Goal: Find specific page/section: Find specific page/section

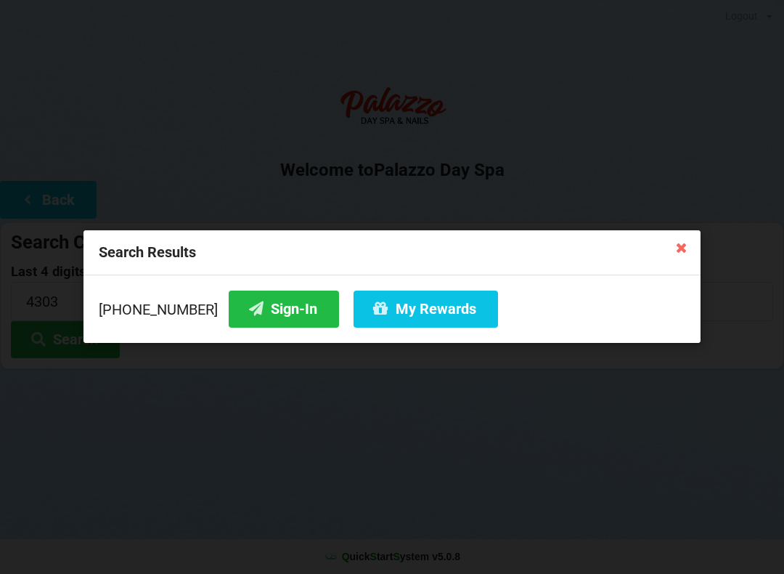
click at [269, 310] on button "Sign-In" at bounding box center [284, 308] width 110 height 37
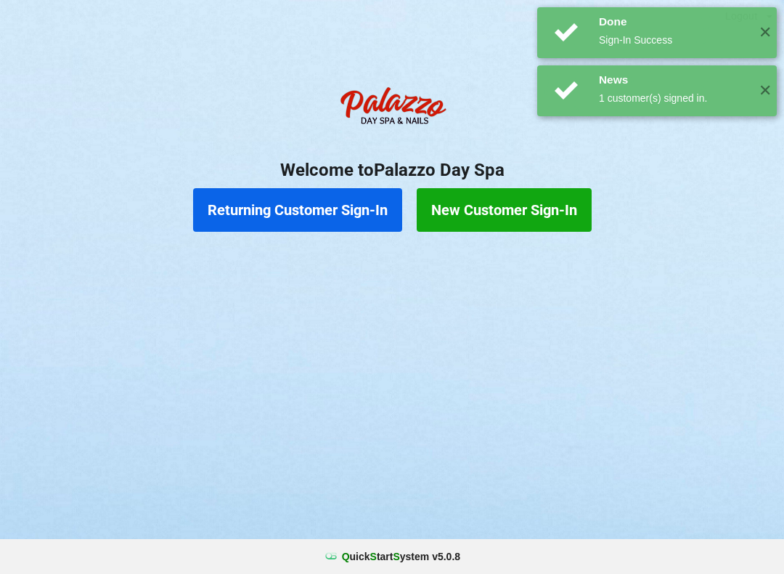
click at [501, 208] on button "New Customer Sign-In" at bounding box center [504, 210] width 175 height 44
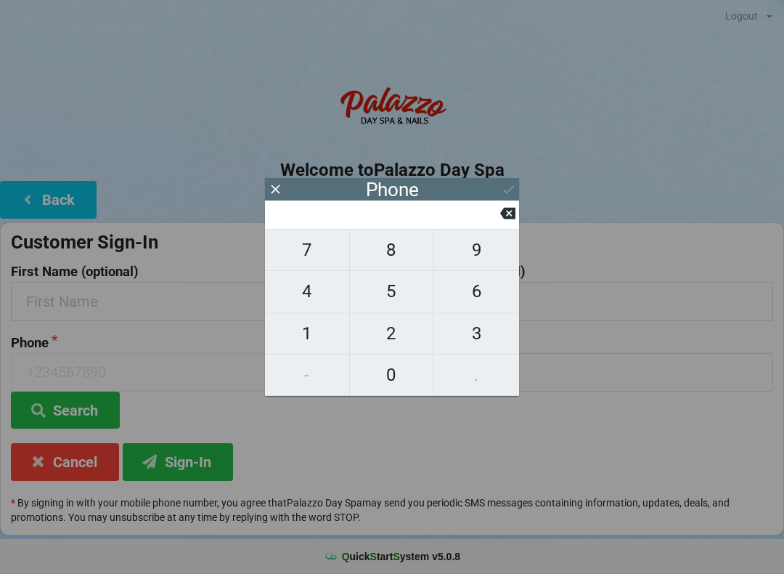
click at [397, 294] on span "5" at bounding box center [392, 291] width 84 height 31
type input "5"
click at [313, 254] on span "7" at bounding box center [307, 250] width 84 height 31
type input "57"
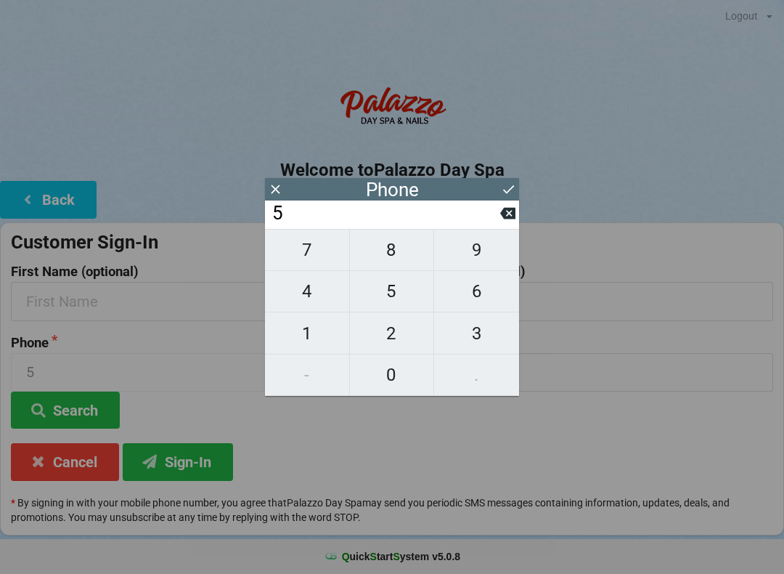
type input "57"
click at [461, 332] on span "3" at bounding box center [476, 333] width 85 height 31
type input "573"
click at [310, 260] on span "7" at bounding box center [307, 250] width 84 height 31
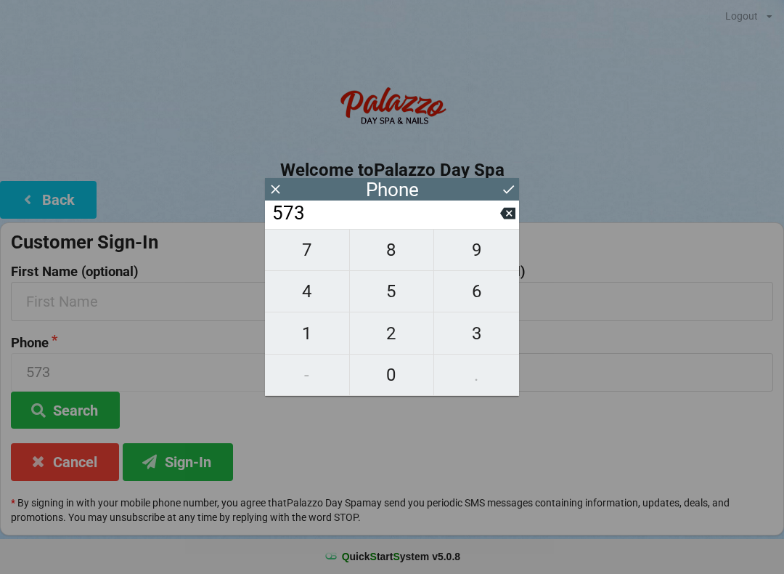
type input "5737"
click at [513, 187] on icon at bounding box center [508, 189] width 11 height 9
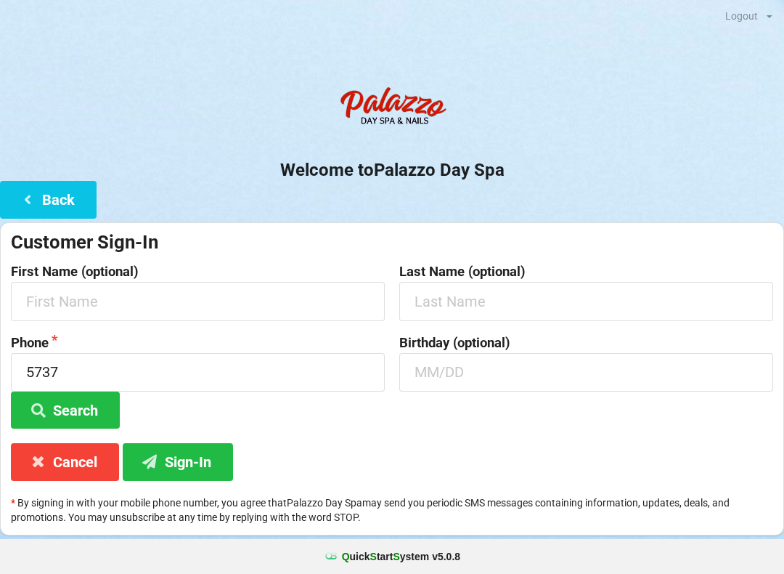
click at [80, 402] on button "Search" at bounding box center [65, 409] width 109 height 37
click at [71, 410] on button "Search" at bounding box center [65, 409] width 109 height 37
click at [70, 463] on button "Cancel" at bounding box center [65, 461] width 108 height 37
click at [68, 463] on button "Cancel" at bounding box center [65, 461] width 108 height 37
click at [42, 465] on icon at bounding box center [38, 461] width 17 height 12
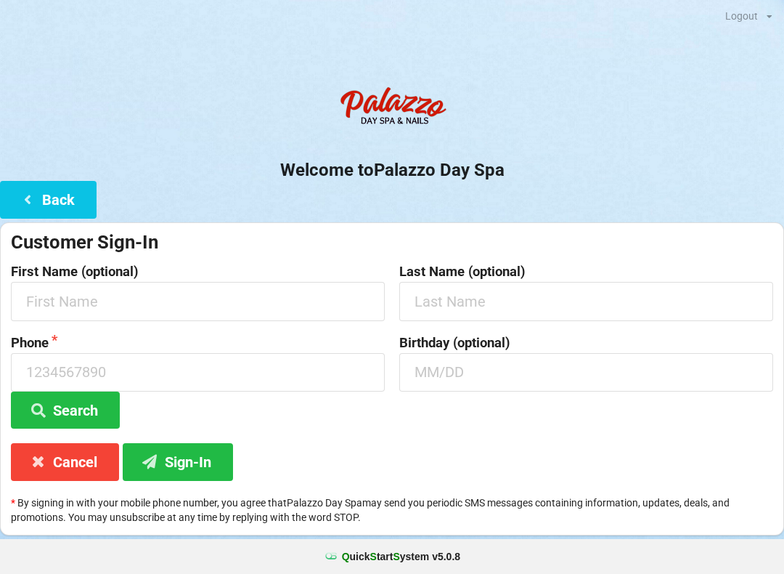
click at [34, 465] on icon at bounding box center [38, 461] width 17 height 12
click at [65, 464] on button "Cancel" at bounding box center [65, 461] width 108 height 37
click at [28, 477] on button "Cancel" at bounding box center [65, 461] width 108 height 37
click at [72, 476] on button "Cancel" at bounding box center [65, 461] width 108 height 37
click at [77, 487] on div "Customer Sign-In First Name (optional) Last Name (optional) Phone Search Birthd…" at bounding box center [392, 378] width 784 height 313
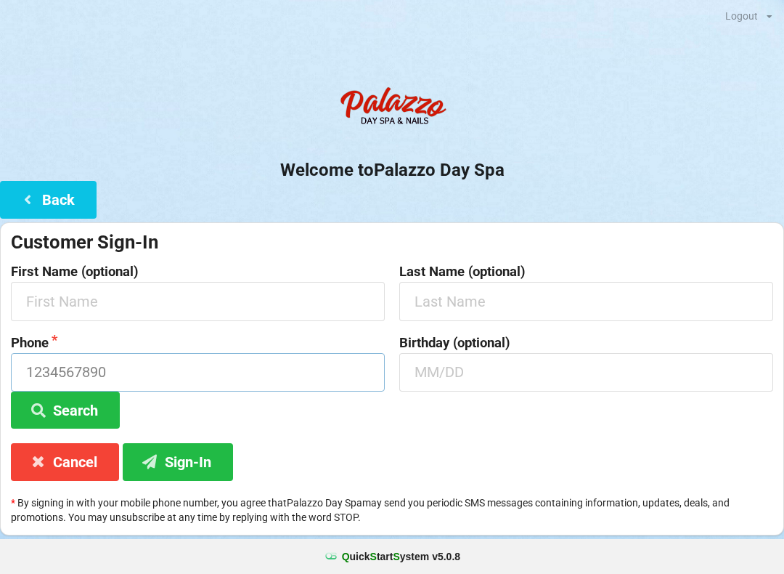
click at [115, 363] on input at bounding box center [198, 372] width 374 height 38
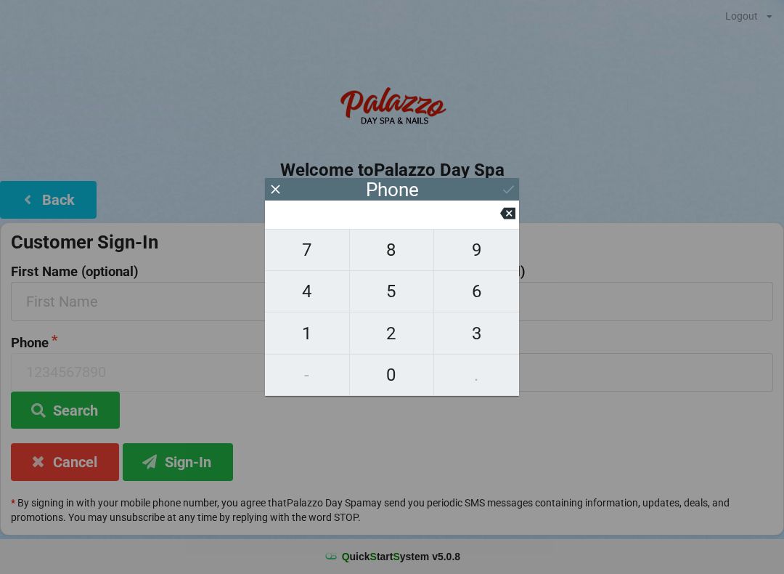
click at [310, 301] on span "4" at bounding box center [307, 291] width 84 height 31
type input "4"
click at [398, 377] on span "0" at bounding box center [392, 374] width 84 height 31
type input "40"
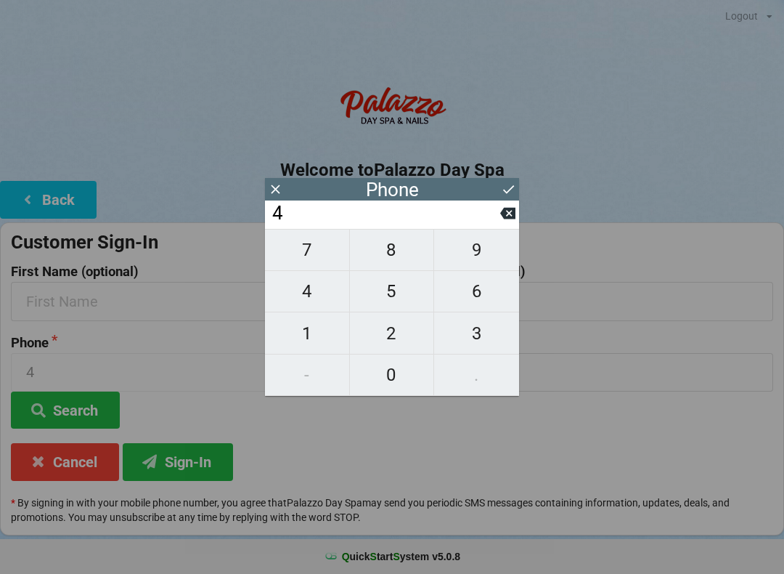
type input "40"
click at [310, 259] on span "7" at bounding box center [307, 250] width 84 height 31
type input "407"
click at [482, 333] on span "3" at bounding box center [476, 333] width 85 height 31
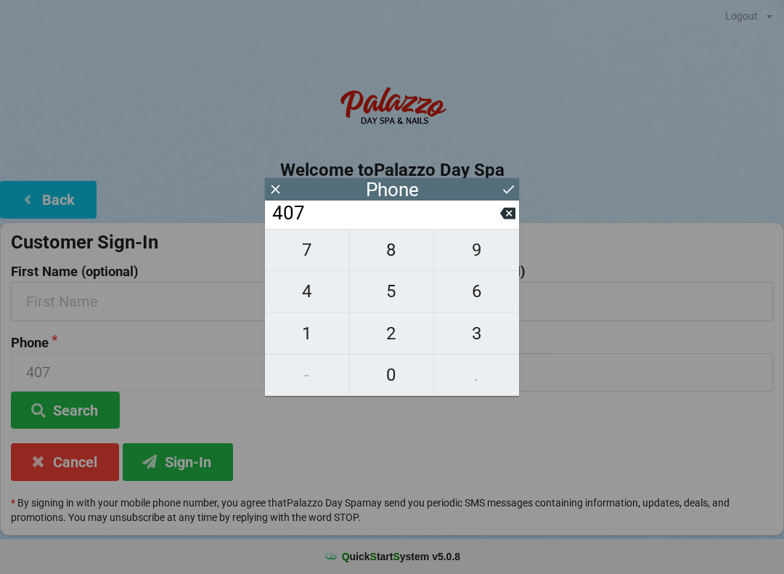
type input "4073"
click at [402, 333] on span "2" at bounding box center [392, 333] width 84 height 31
type input "40732"
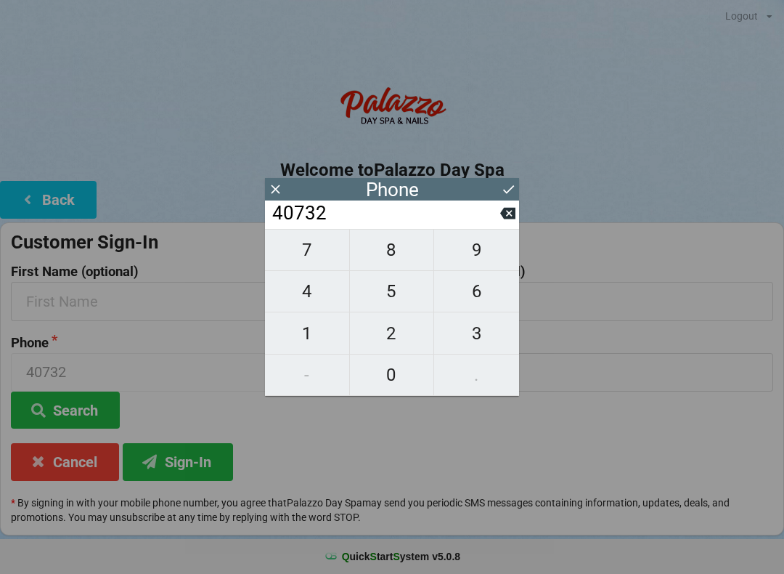
click at [393, 298] on span "5" at bounding box center [392, 291] width 84 height 31
type input "407325"
click at [465, 334] on span "3" at bounding box center [476, 333] width 85 height 31
type input "4073253"
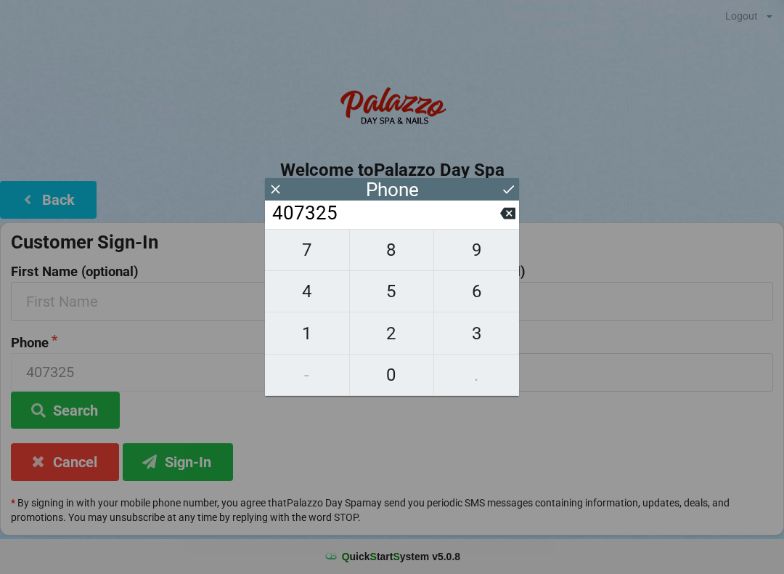
type input "4073253"
click at [315, 306] on span "4" at bounding box center [307, 291] width 84 height 31
type input "40732534"
click at [391, 300] on span "5" at bounding box center [392, 291] width 84 height 31
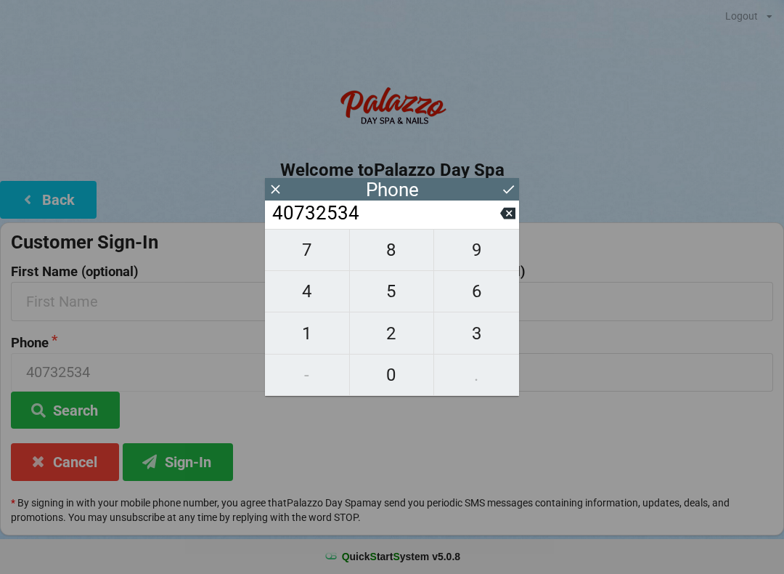
type input "407325345"
click at [317, 301] on span "4" at bounding box center [307, 291] width 84 height 31
type input "4073253454"
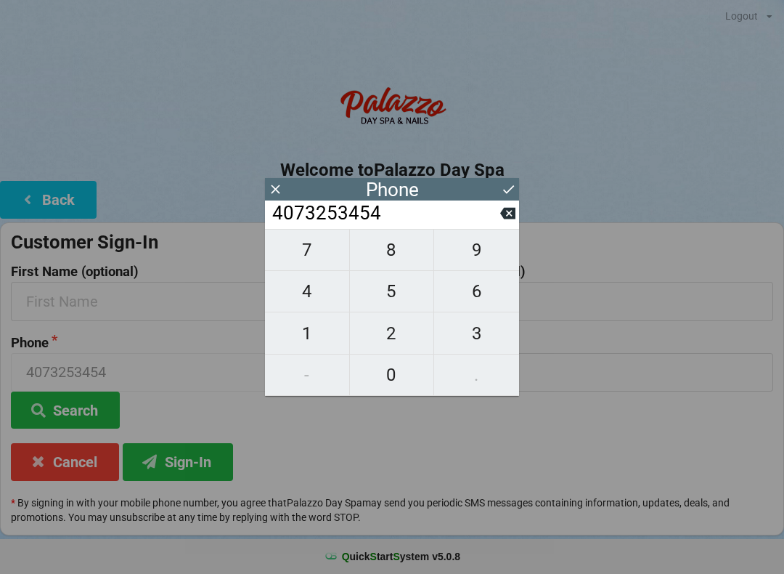
click at [501, 189] on icon at bounding box center [508, 189] width 15 height 15
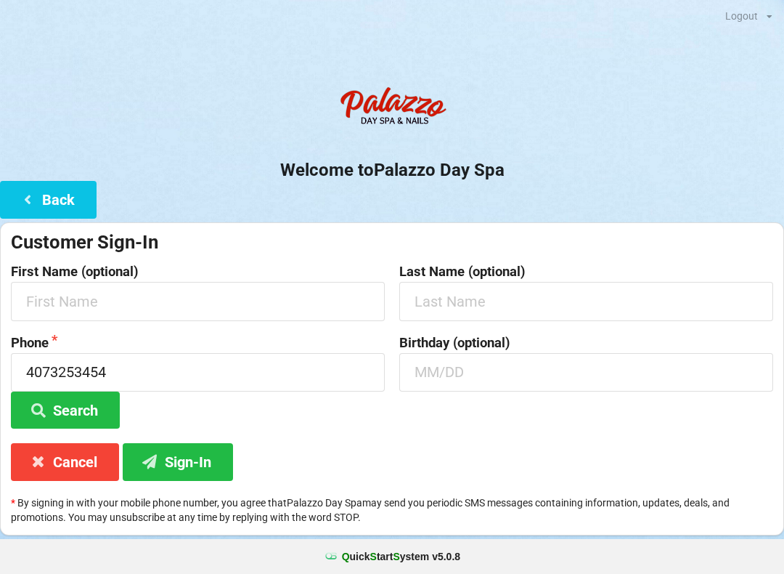
click at [62, 402] on button "Search" at bounding box center [65, 409] width 109 height 37
click at [189, 457] on button "Sign-In" at bounding box center [178, 461] width 110 height 37
click at [248, 302] on input "text" at bounding box center [198, 301] width 374 height 38
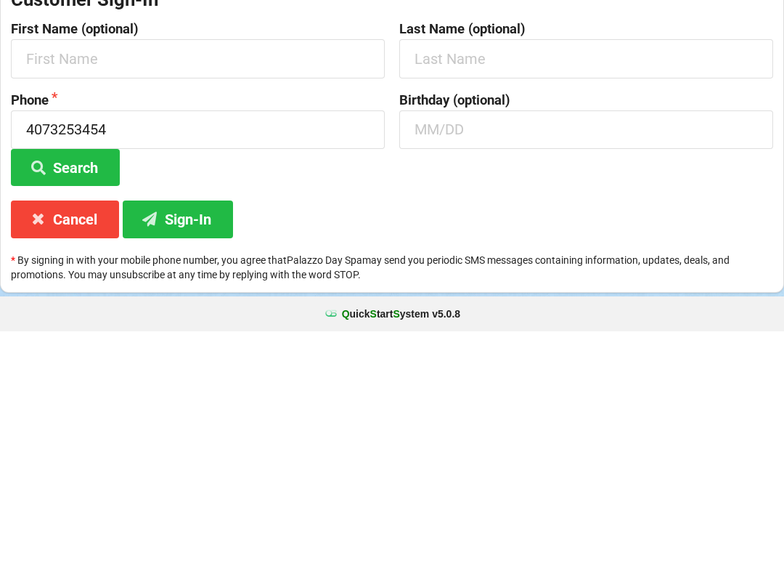
click at [199, 443] on button "Sign-In" at bounding box center [178, 461] width 110 height 37
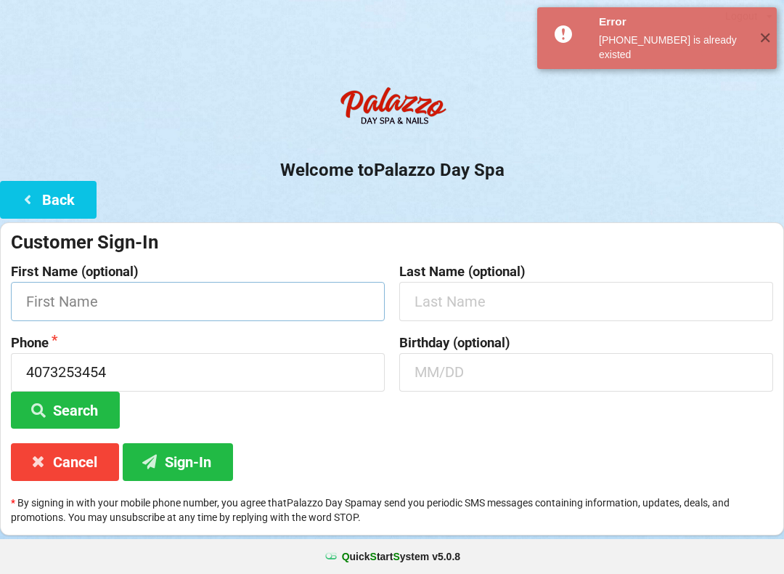
click at [271, 312] on input "text" at bounding box center [198, 301] width 374 height 38
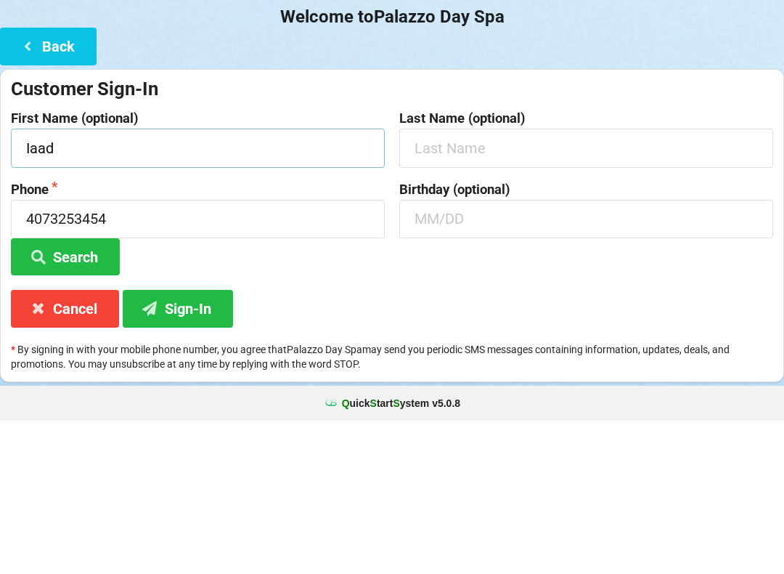
type input "Iaad"
click at [560, 282] on input "text" at bounding box center [586, 301] width 374 height 38
type input "Elmazry"
click at [245, 353] on input "4073253454" at bounding box center [198, 372] width 374 height 38
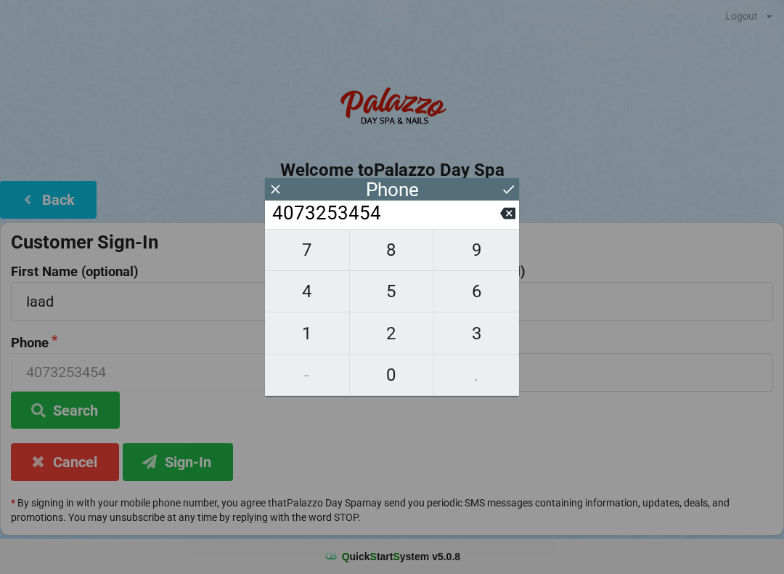
click at [513, 217] on icon at bounding box center [507, 214] width 15 height 12
click at [507, 220] on icon at bounding box center [507, 213] width 15 height 15
click at [503, 215] on icon at bounding box center [507, 214] width 15 height 12
click at [503, 217] on icon at bounding box center [507, 214] width 15 height 12
click at [503, 219] on icon at bounding box center [507, 214] width 15 height 12
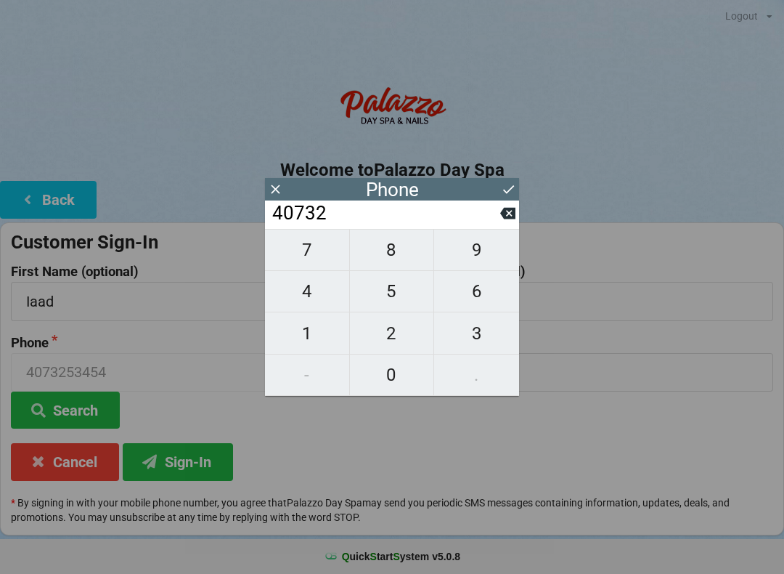
click at [502, 219] on icon at bounding box center [507, 214] width 15 height 12
click at [498, 222] on input "4073" at bounding box center [385, 213] width 229 height 23
click at [496, 221] on input "4073" at bounding box center [385, 213] width 229 height 23
click at [507, 219] on icon at bounding box center [507, 214] width 15 height 12
type input "407"
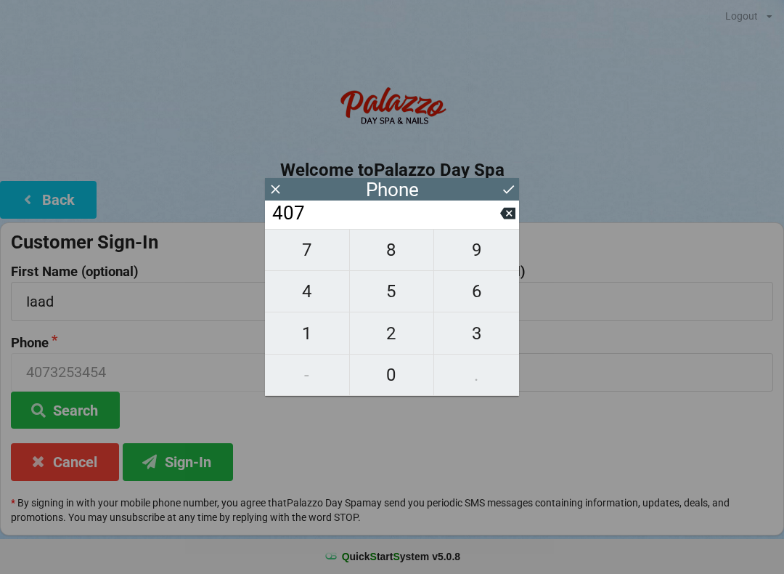
click at [320, 298] on span "4" at bounding box center [307, 291] width 84 height 31
type input "4074"
click at [407, 380] on span "0" at bounding box center [392, 374] width 84 height 31
type input "40740"
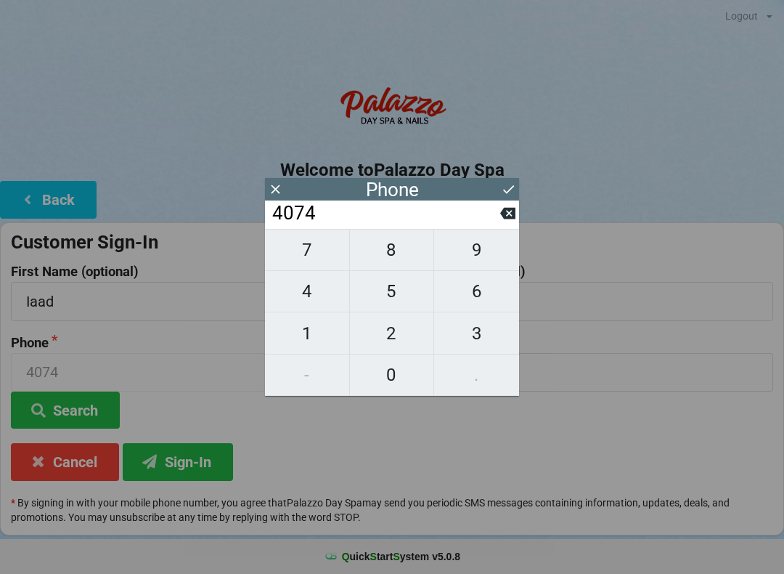
type input "40740"
click at [506, 301] on span "6" at bounding box center [476, 291] width 85 height 31
type input "407406"
click at [404, 363] on span "0" at bounding box center [392, 374] width 84 height 31
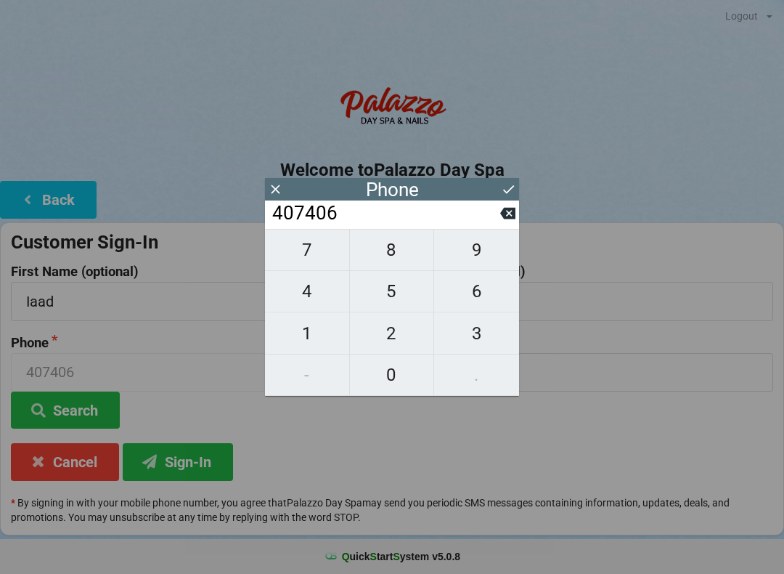
type input "4074060"
click at [318, 263] on span "7" at bounding box center [307, 250] width 84 height 31
type input "40740607"
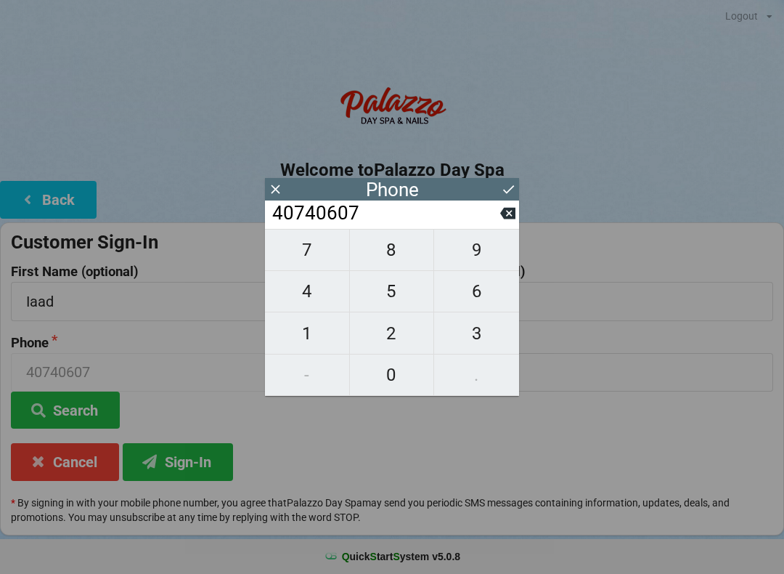
click at [323, 342] on span "1" at bounding box center [307, 333] width 84 height 31
type input "407406071"
click at [312, 295] on span "4" at bounding box center [307, 291] width 84 height 31
type input "4074060714"
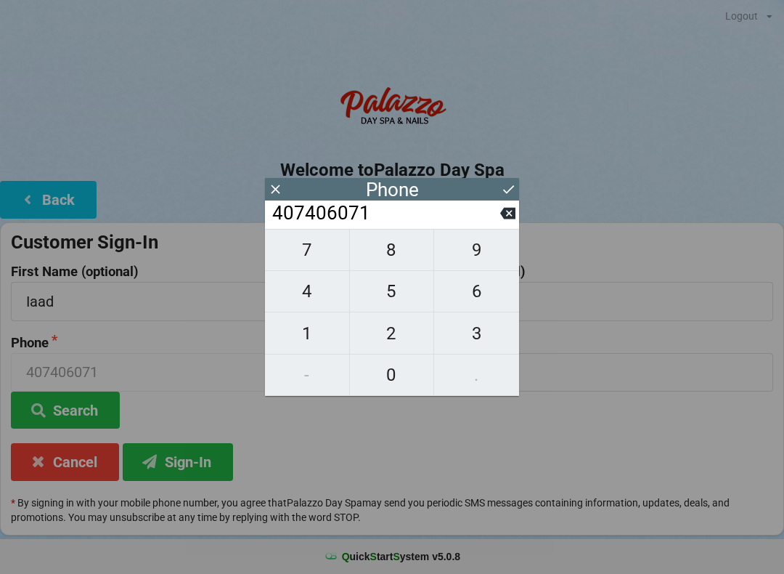
type input "4074060714"
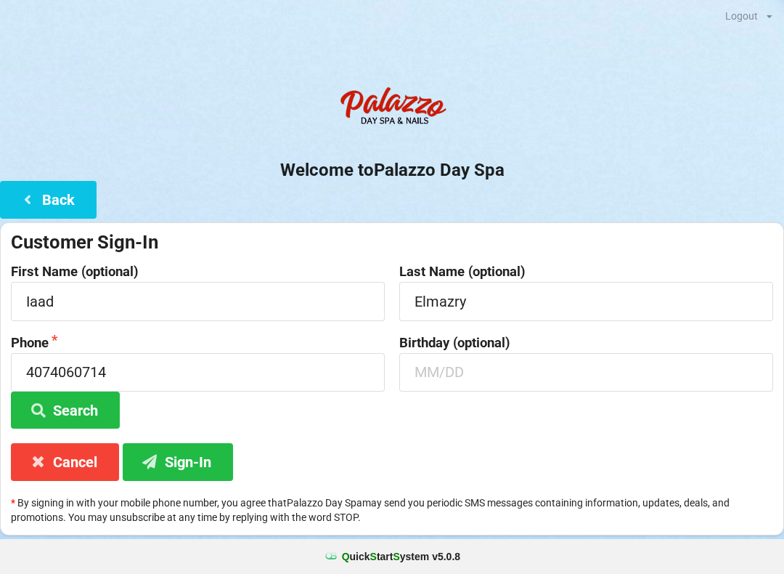
click at [105, 413] on button "Search" at bounding box center [65, 409] width 109 height 37
click at [208, 455] on button "Sign-In" at bounding box center [178, 461] width 110 height 37
click at [46, 212] on button "Back" at bounding box center [48, 199] width 97 height 37
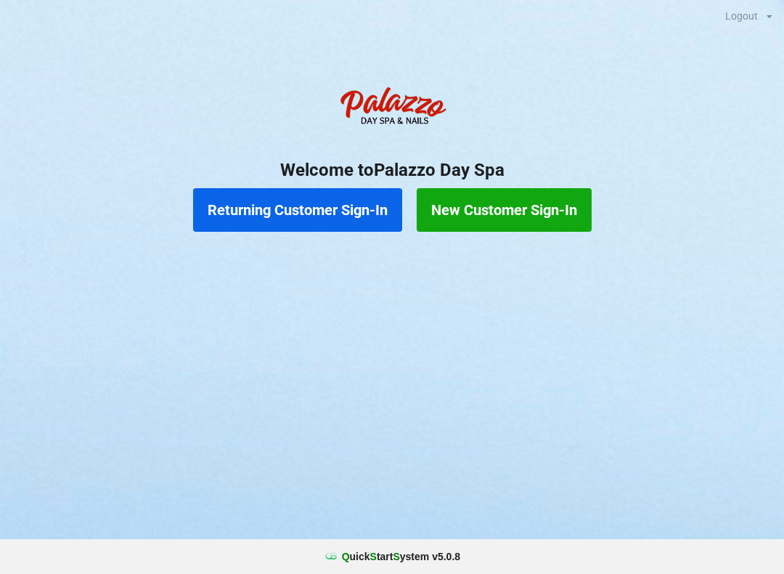
click at [328, 219] on button "Returning Customer Sign-In" at bounding box center [297, 210] width 209 height 44
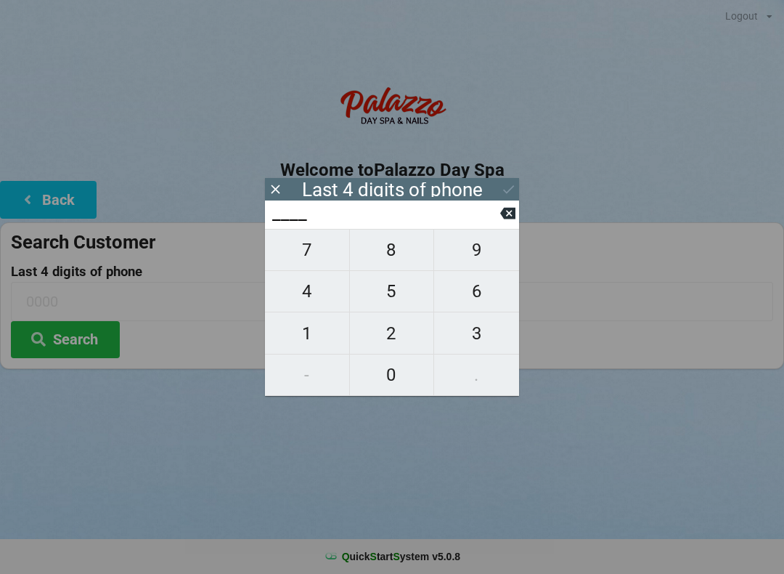
click at [392, 359] on button "0" at bounding box center [392, 374] width 85 height 41
type input "0___"
click at [313, 249] on span "7" at bounding box center [307, 250] width 84 height 31
type input "07__"
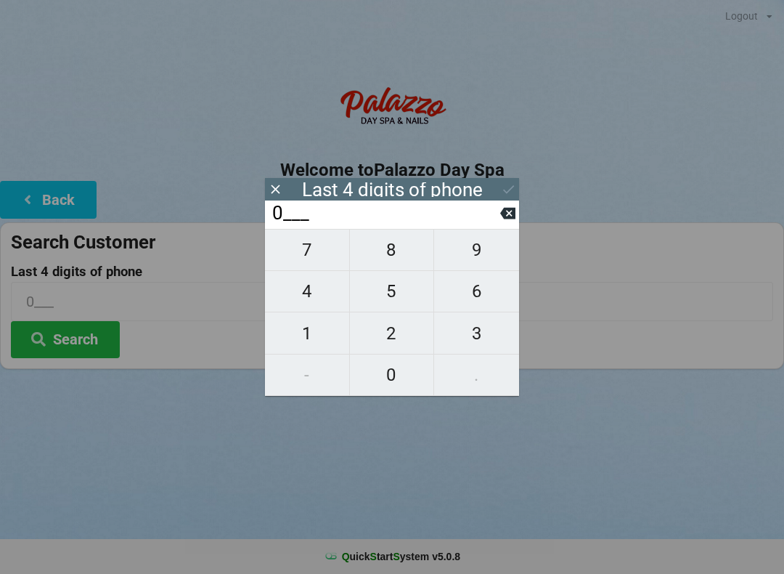
type input "07__"
click at [305, 322] on span "1" at bounding box center [307, 333] width 84 height 31
type input "071_"
click at [308, 288] on span "4" at bounding box center [307, 291] width 84 height 31
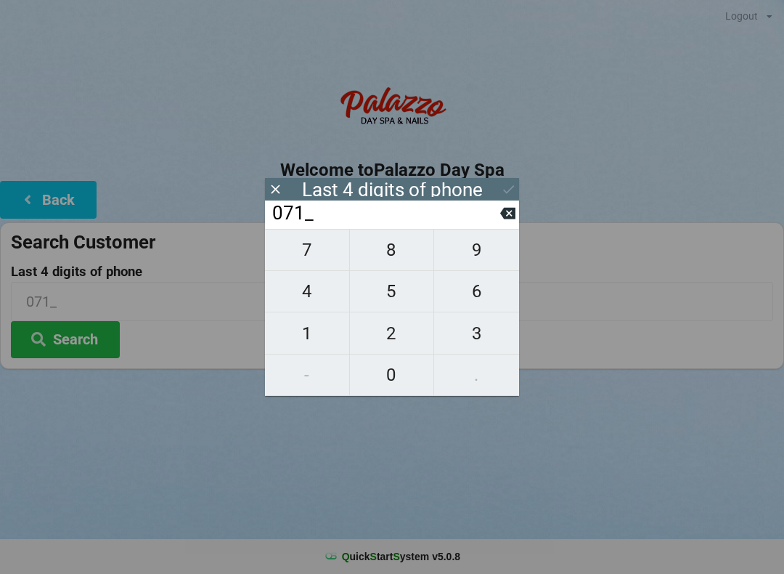
type input "0714"
click at [509, 187] on icon at bounding box center [508, 189] width 15 height 15
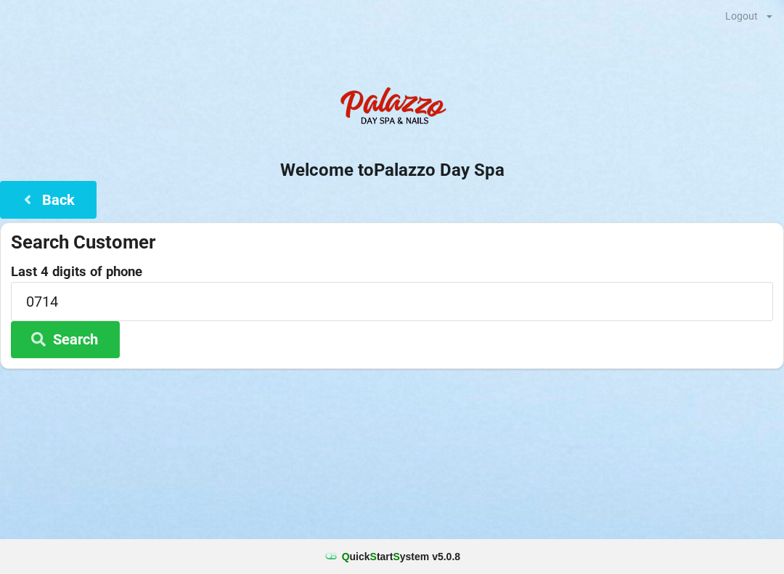
click at [90, 330] on button "Search" at bounding box center [65, 339] width 109 height 37
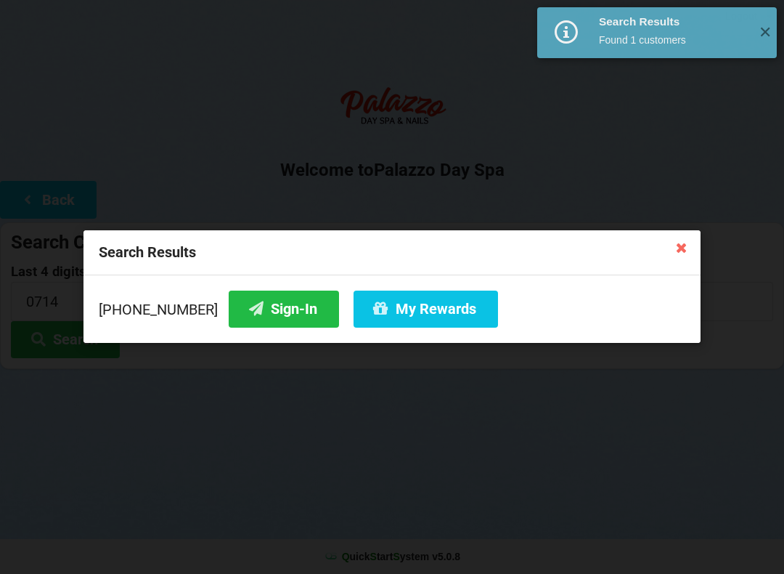
click at [275, 320] on button "Sign-In" at bounding box center [284, 308] width 110 height 37
